Goal: Task Accomplishment & Management: Manage account settings

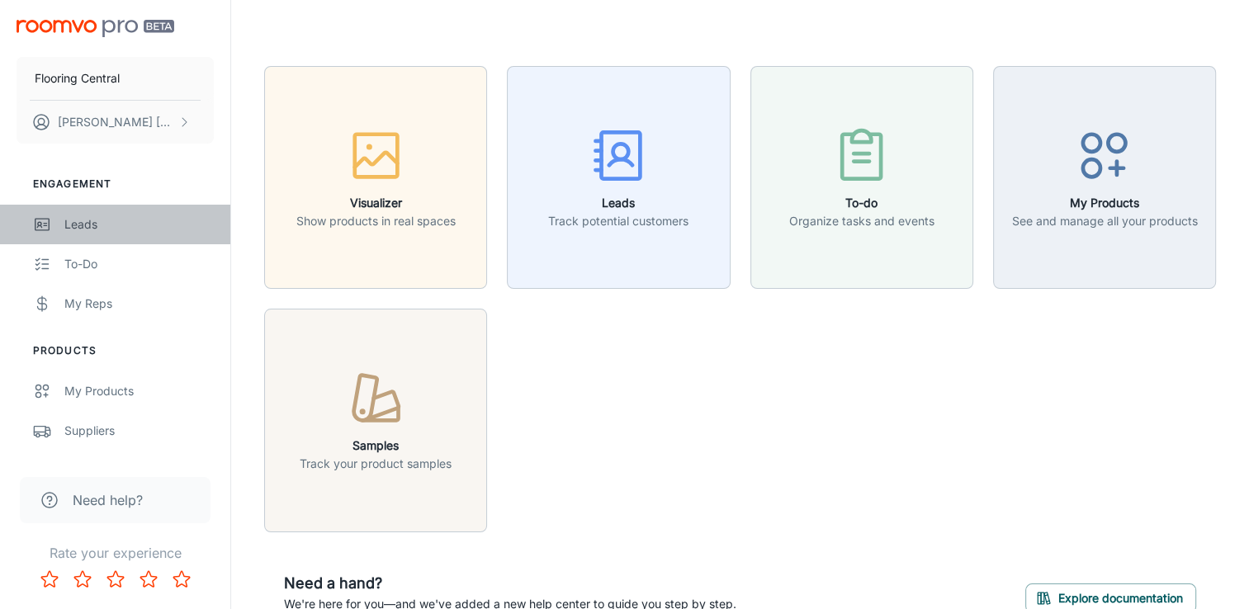
click at [92, 220] on div "Leads" at bounding box center [138, 224] width 149 height 18
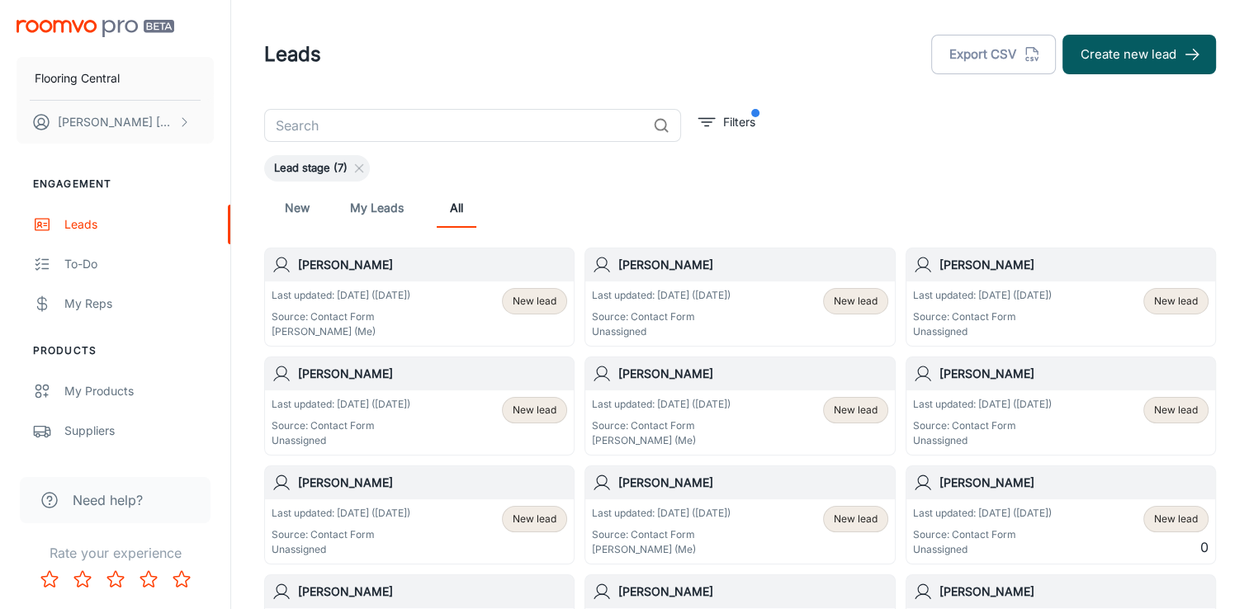
click at [366, 292] on p "Last updated: [DATE] ([DATE])" at bounding box center [341, 295] width 139 height 15
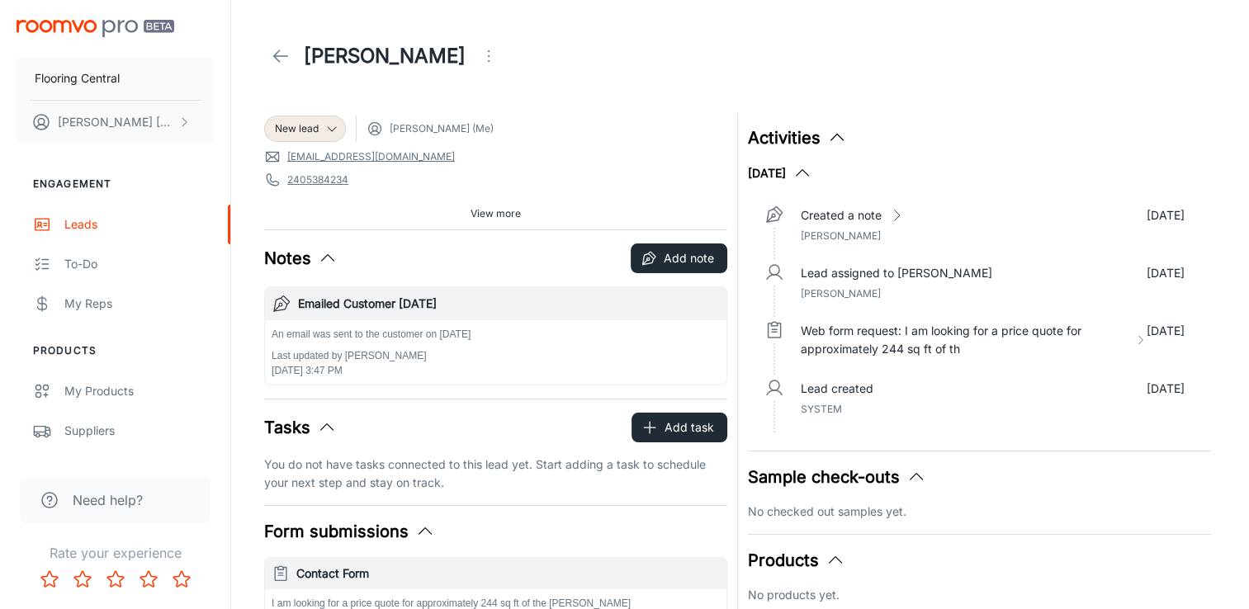
click at [492, 212] on span "View more" at bounding box center [496, 213] width 50 height 15
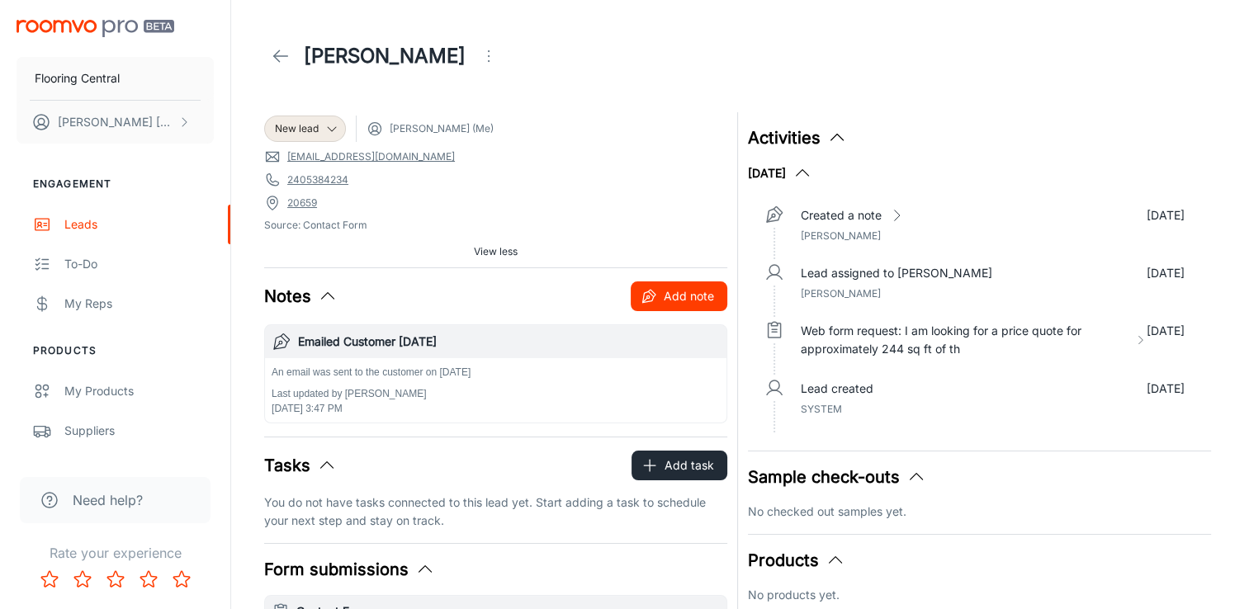
click at [691, 291] on button "Add note" at bounding box center [679, 297] width 97 height 30
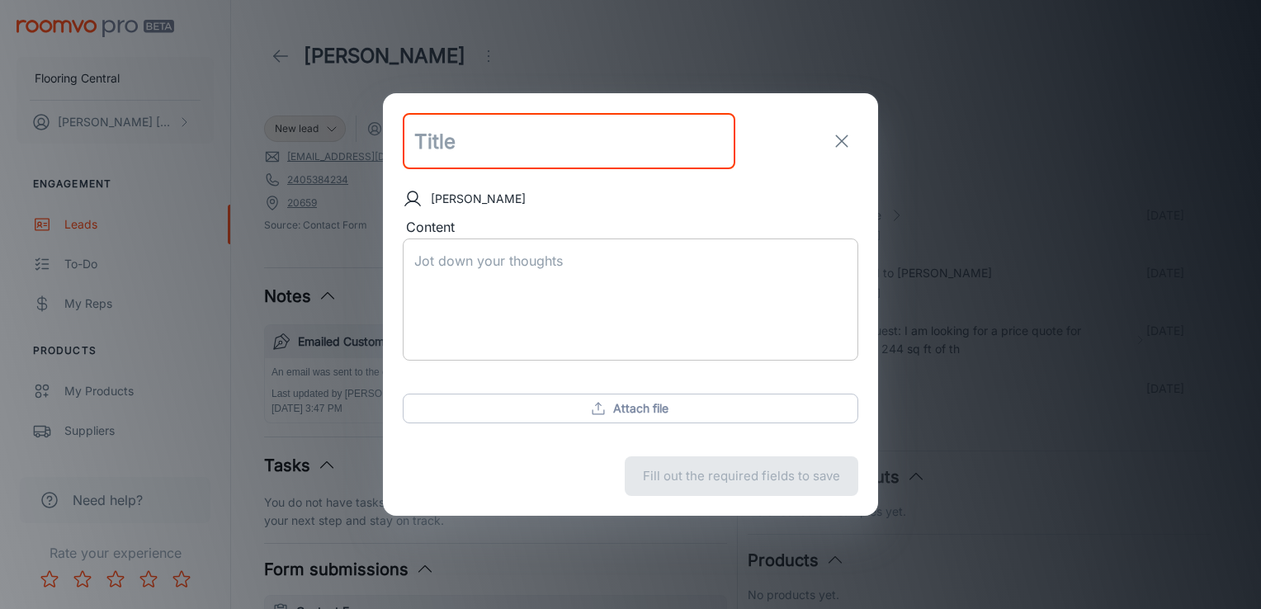
type input "H"
type input "Project on hold until [DATE]"
click at [485, 283] on textarea "Content" at bounding box center [630, 299] width 433 height 95
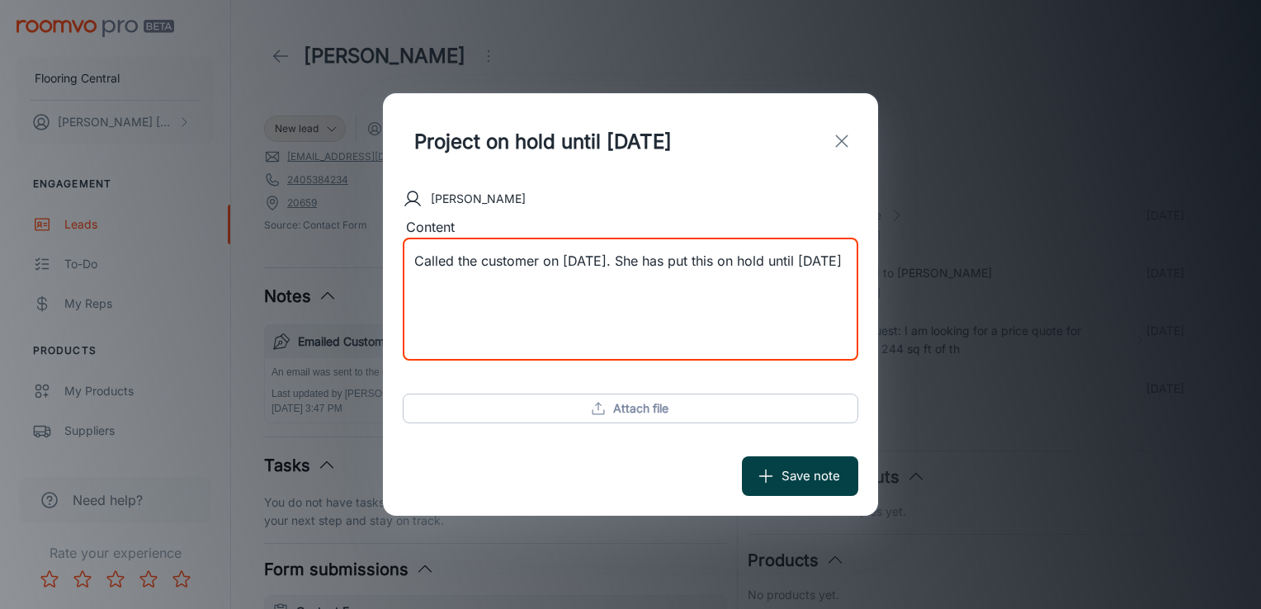
type textarea "Called the customer on [DATE]. She has put this on hold until [DATE]"
click at [831, 483] on button "Save note" at bounding box center [800, 477] width 116 height 40
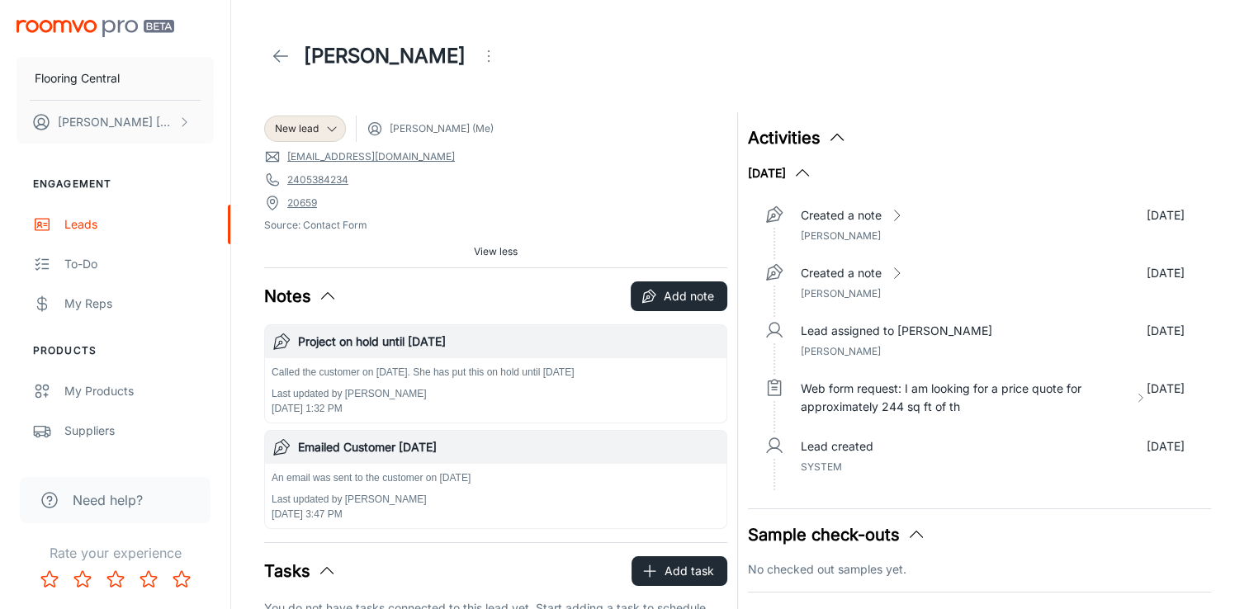
scroll to position [248, 0]
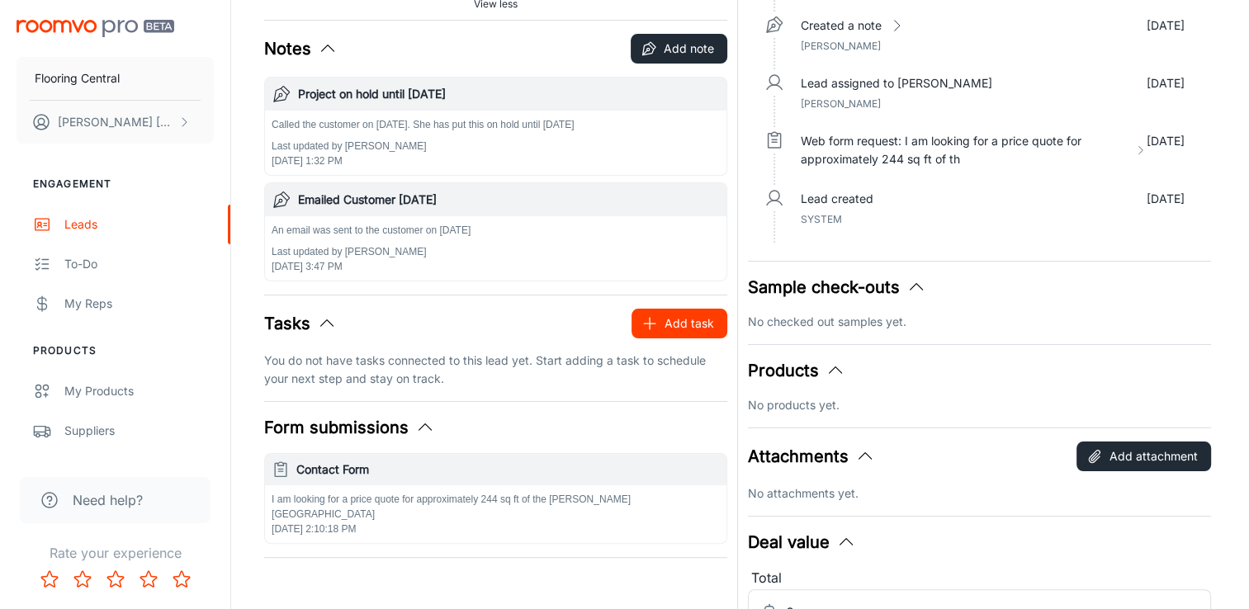
click at [656, 320] on icon "button" at bounding box center [649, 323] width 17 height 17
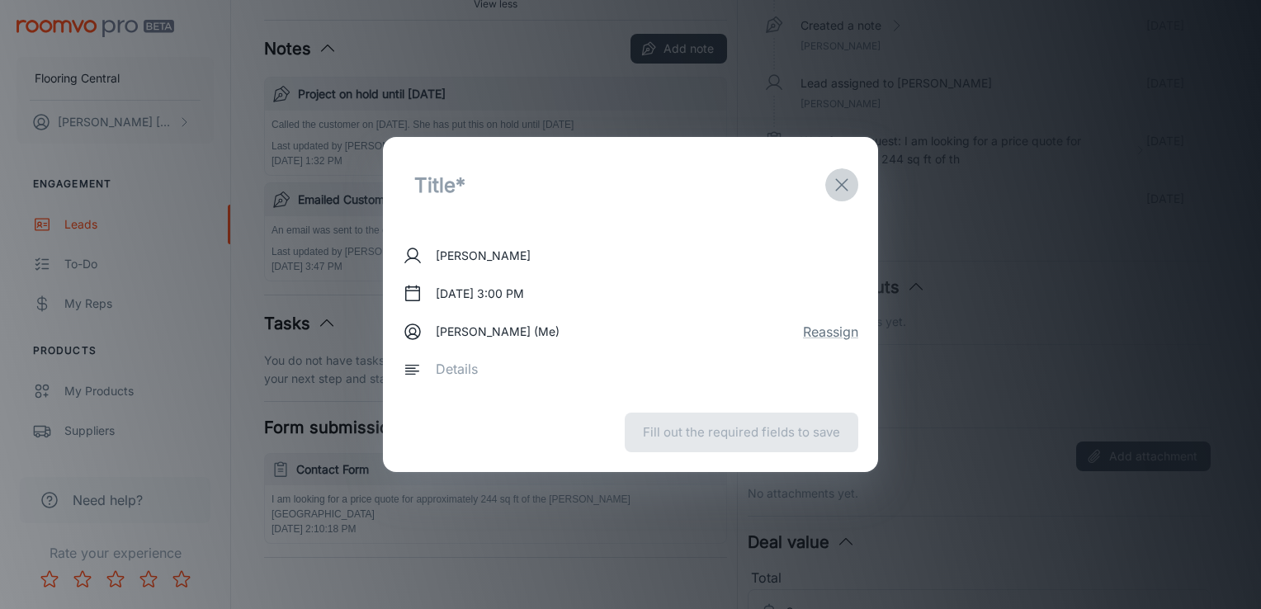
click at [839, 183] on icon "exit" at bounding box center [842, 185] width 20 height 20
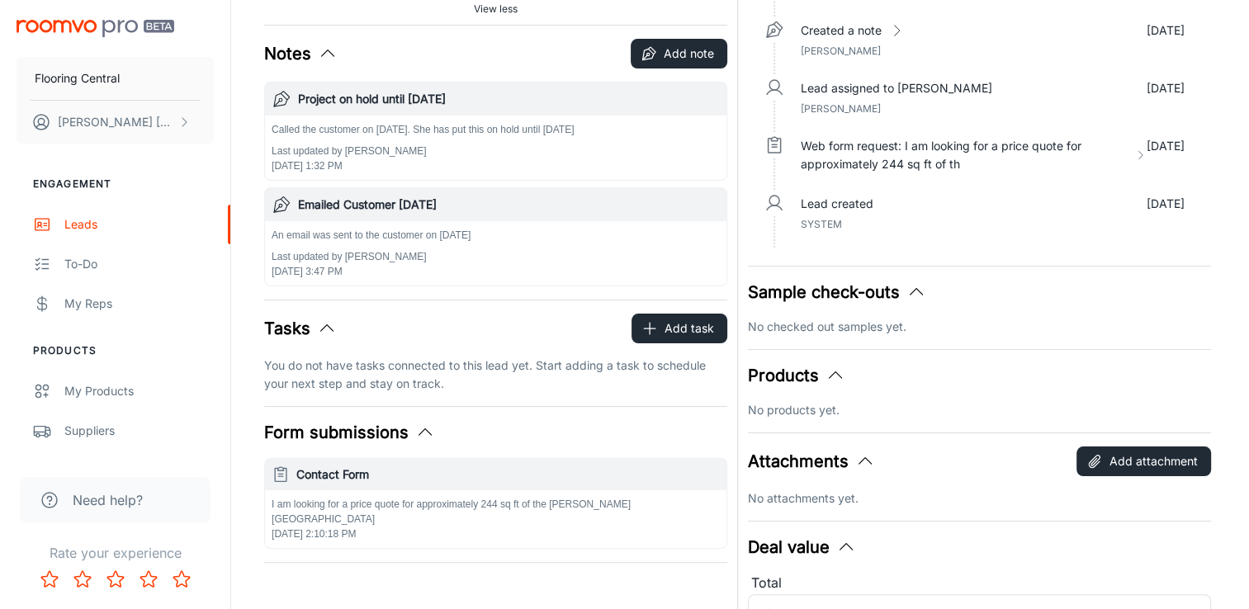
scroll to position [330, 0]
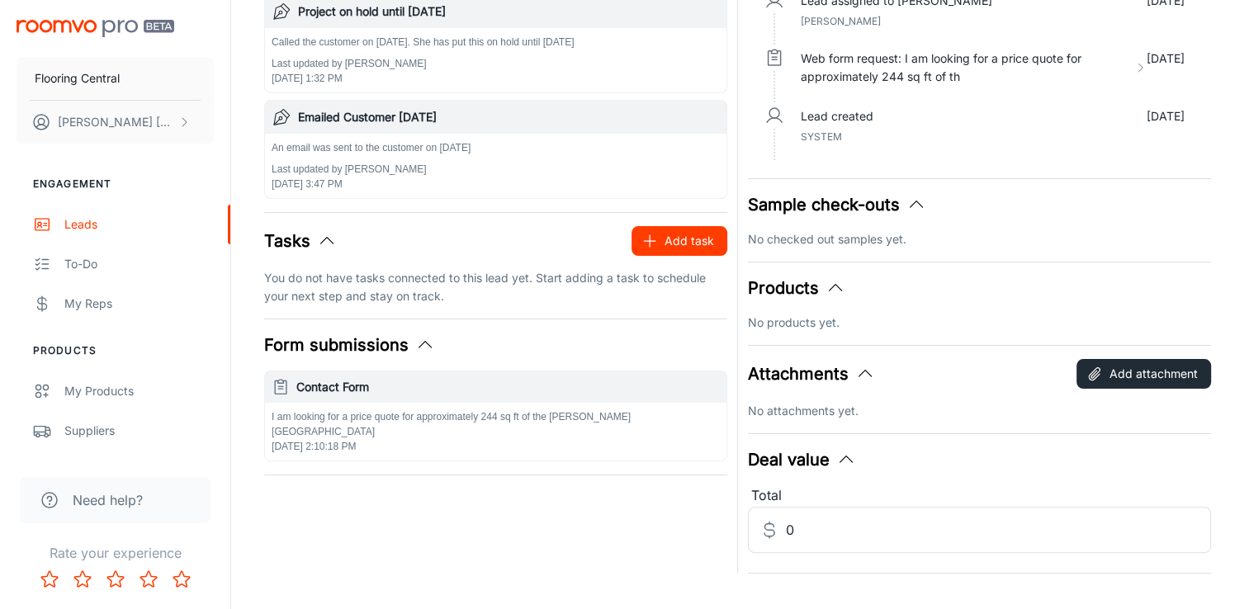
click at [678, 243] on button "Add task" at bounding box center [680, 241] width 96 height 30
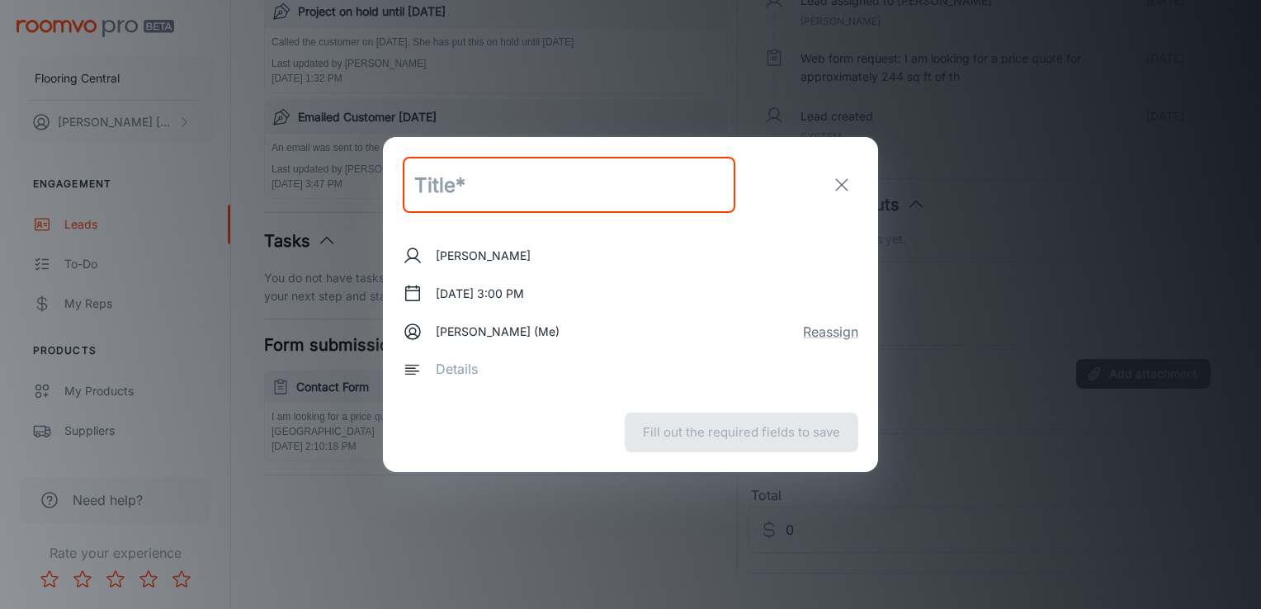
click at [459, 196] on input "text" at bounding box center [569, 185] width 333 height 56
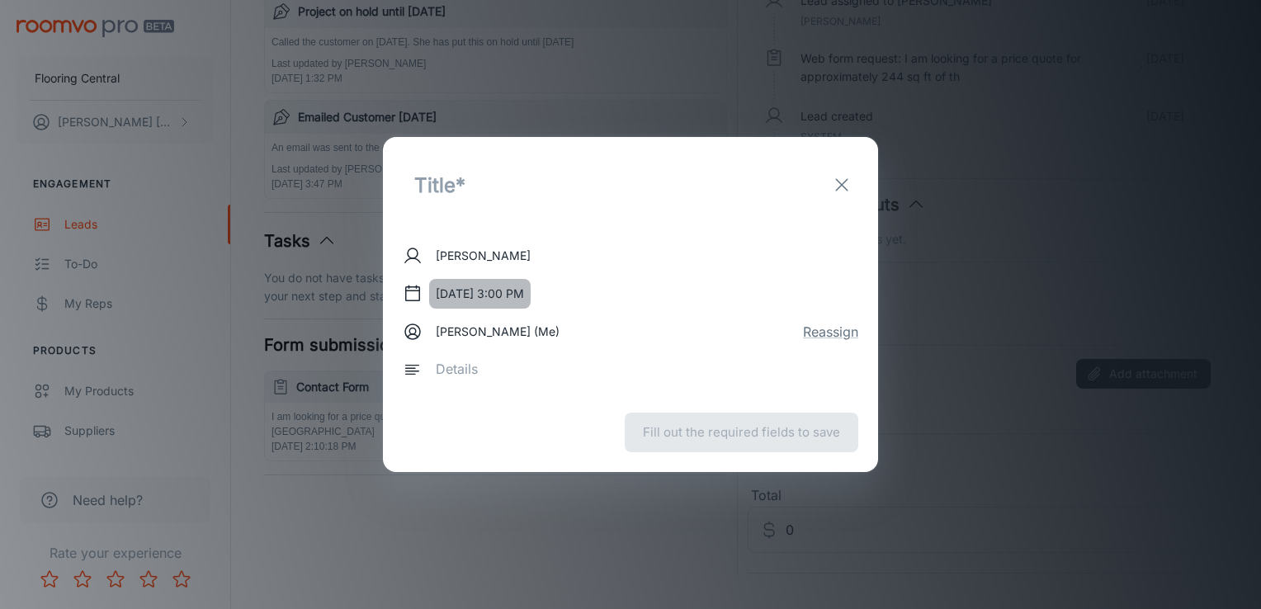
click at [452, 287] on button "[DATE] 3:00 PM" at bounding box center [480, 294] width 102 height 30
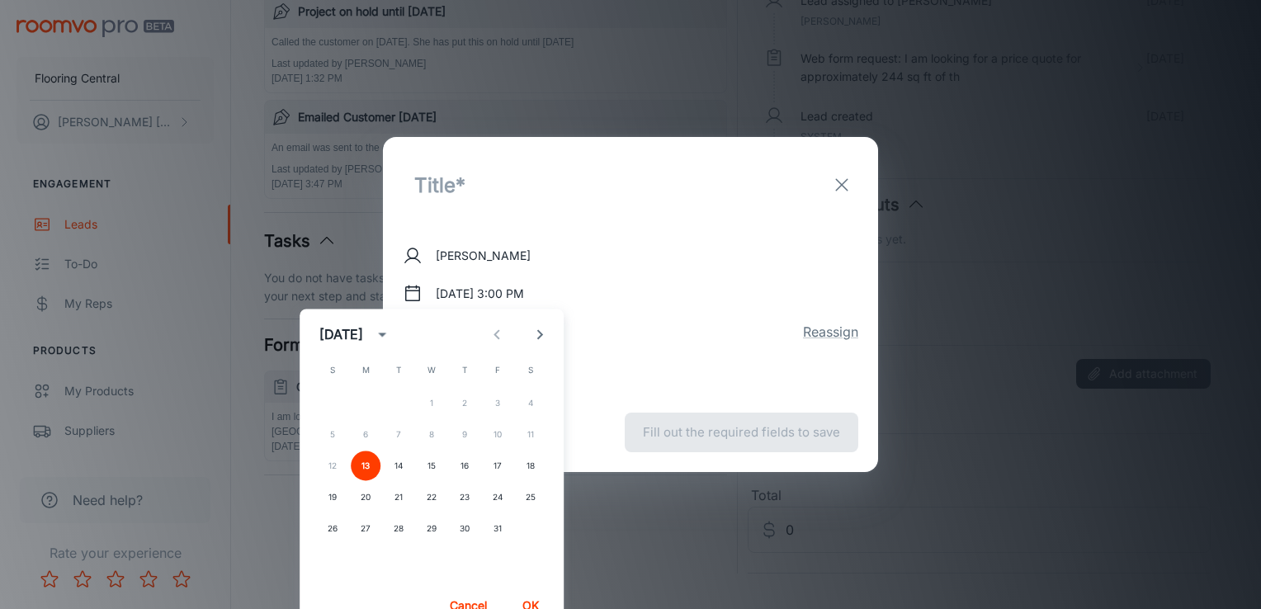
click at [539, 338] on icon "Next month" at bounding box center [540, 334] width 20 height 20
click at [392, 441] on button "6" at bounding box center [399, 434] width 30 height 30
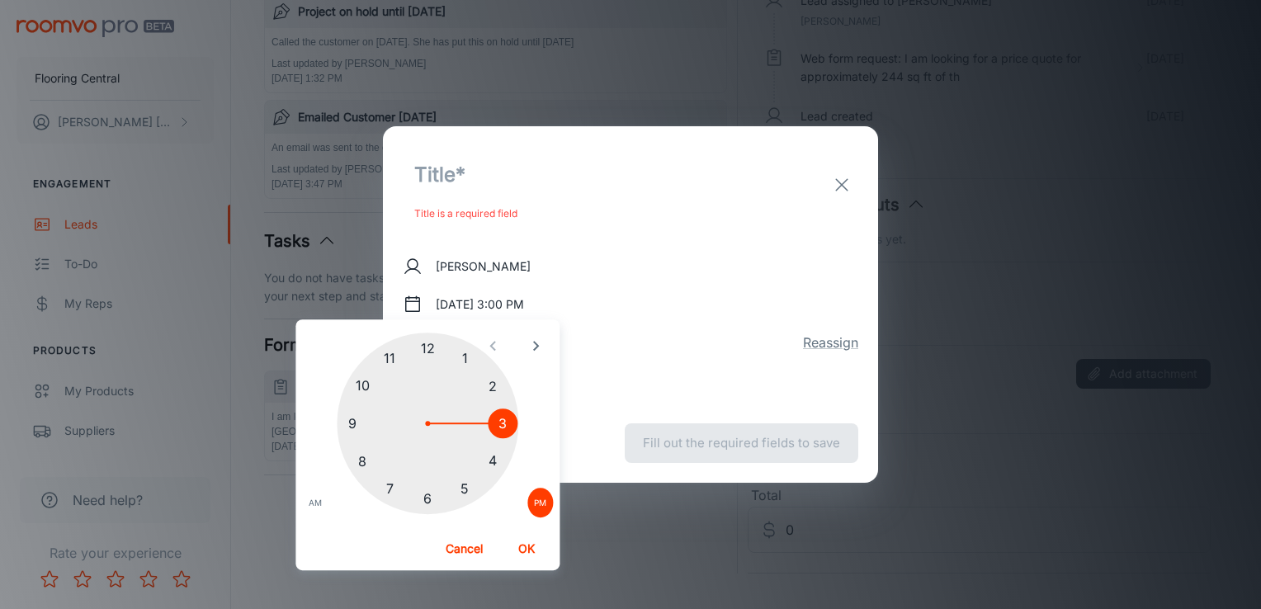
click at [427, 348] on div at bounding box center [428, 424] width 182 height 182
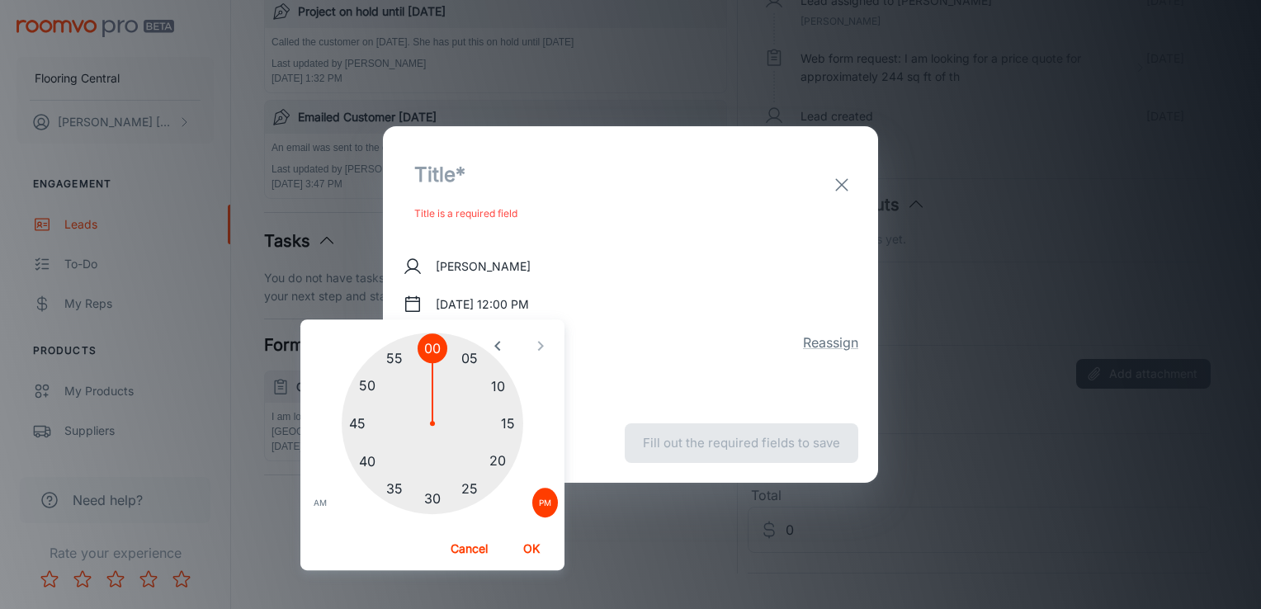
click at [532, 553] on button "OK" at bounding box center [531, 549] width 53 height 30
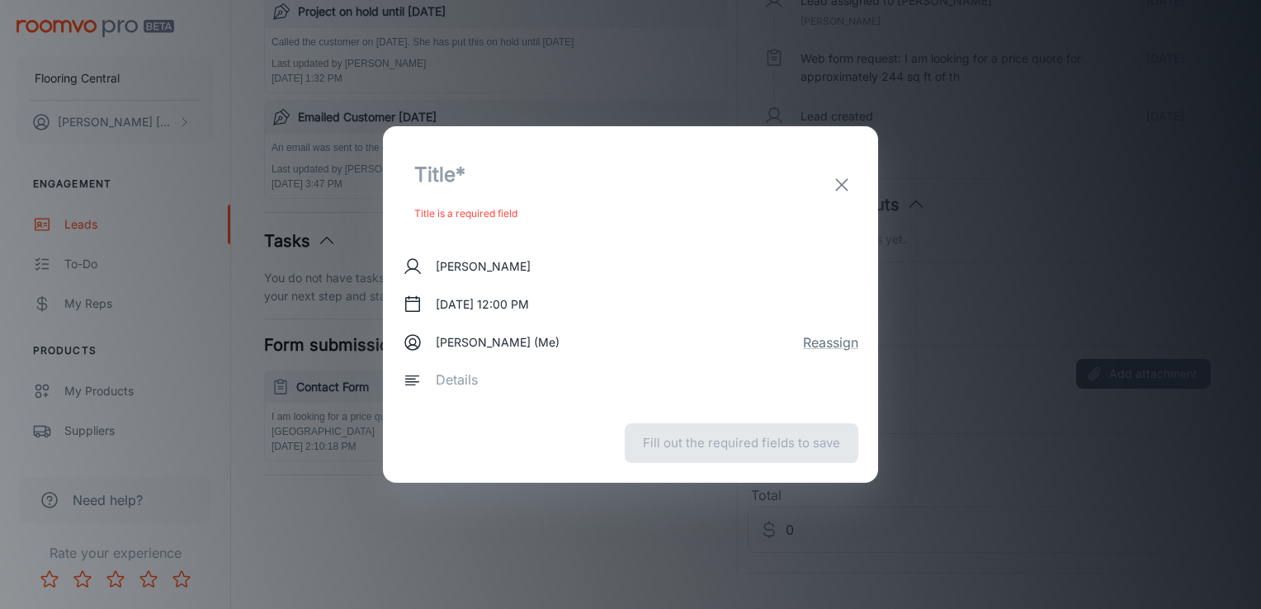
click at [449, 177] on input "text" at bounding box center [569, 174] width 333 height 56
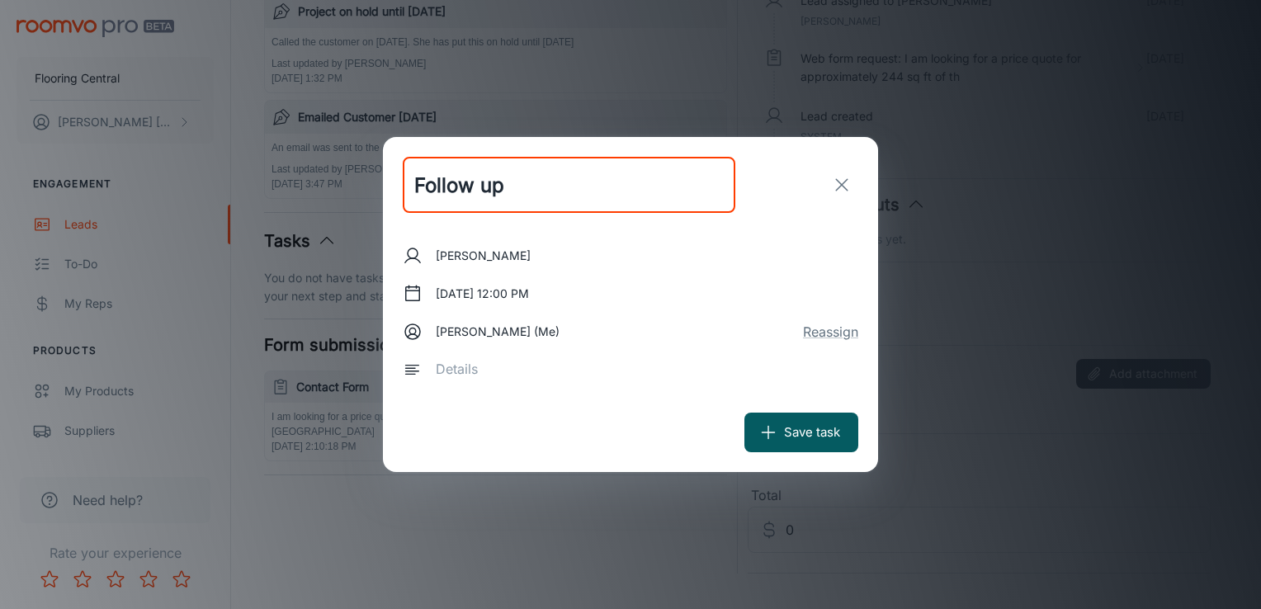
type input "Follow up"
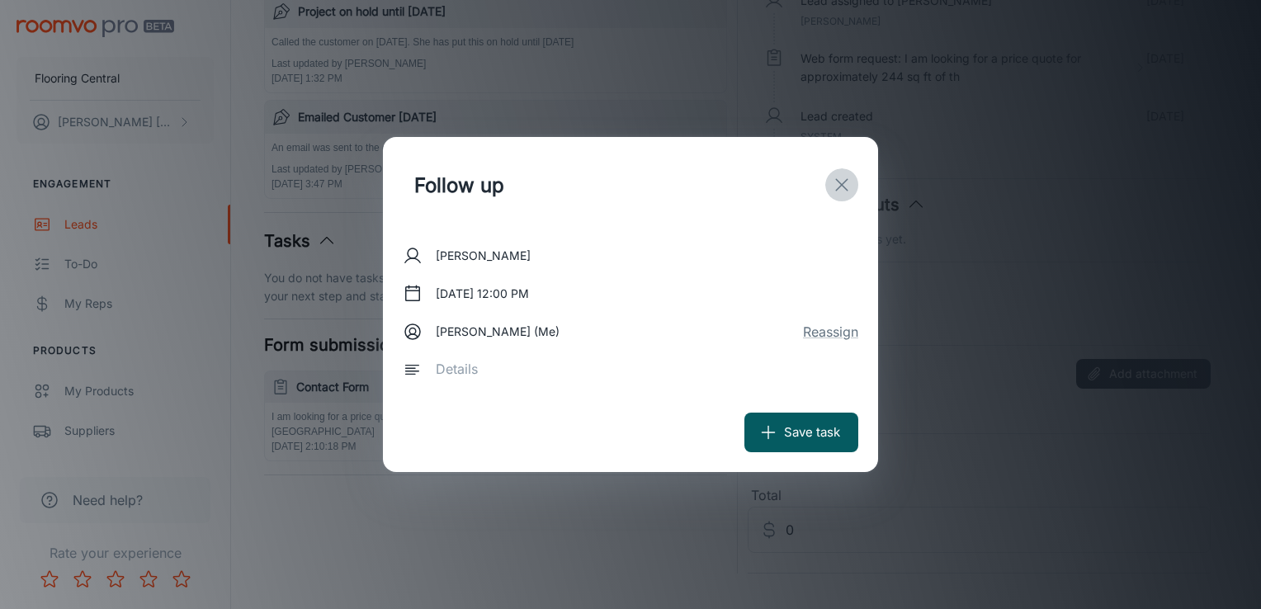
click at [845, 185] on icon "exit" at bounding box center [842, 185] width 20 height 20
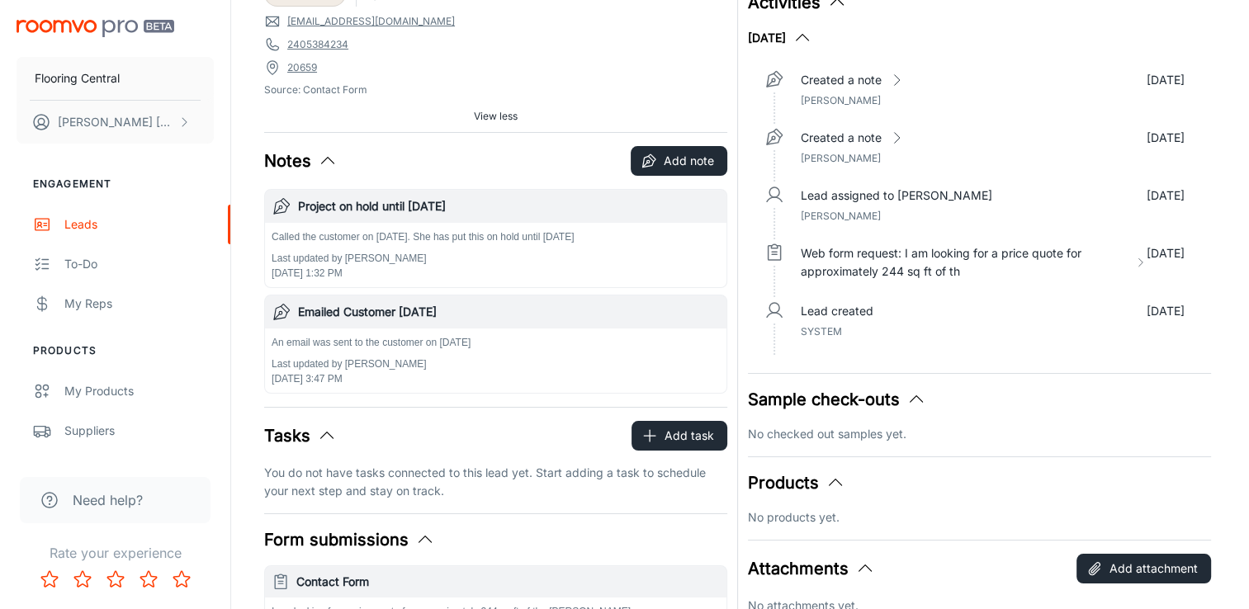
scroll to position [0, 0]
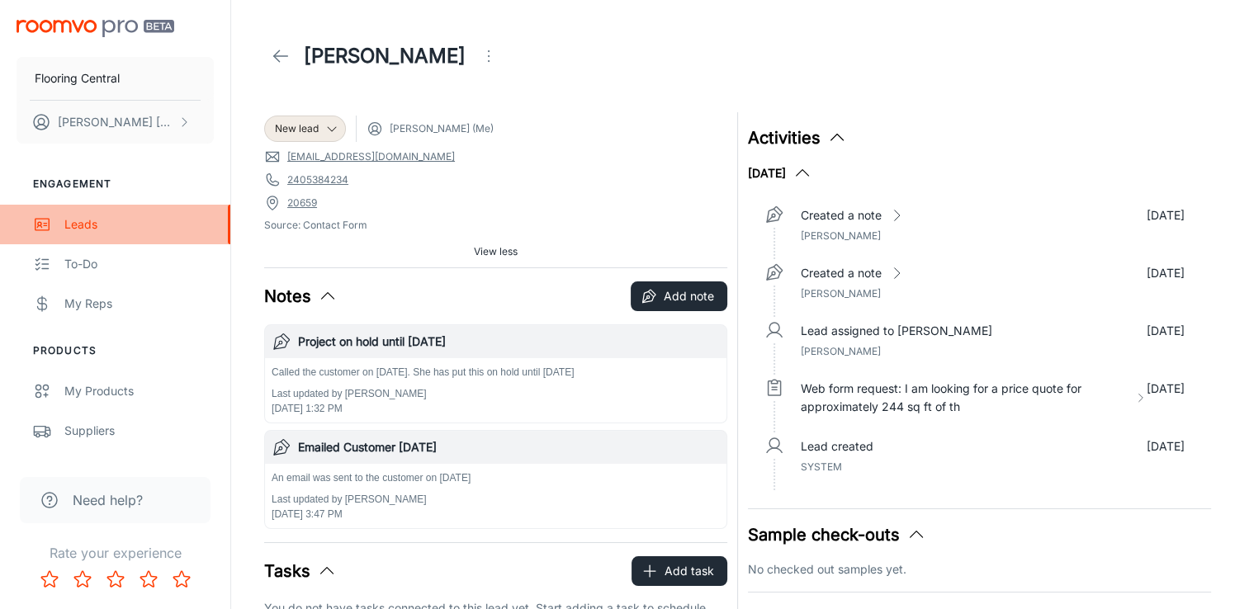
click at [84, 230] on div "Leads" at bounding box center [138, 224] width 149 height 18
